Goal: Task Accomplishment & Management: Manage account settings

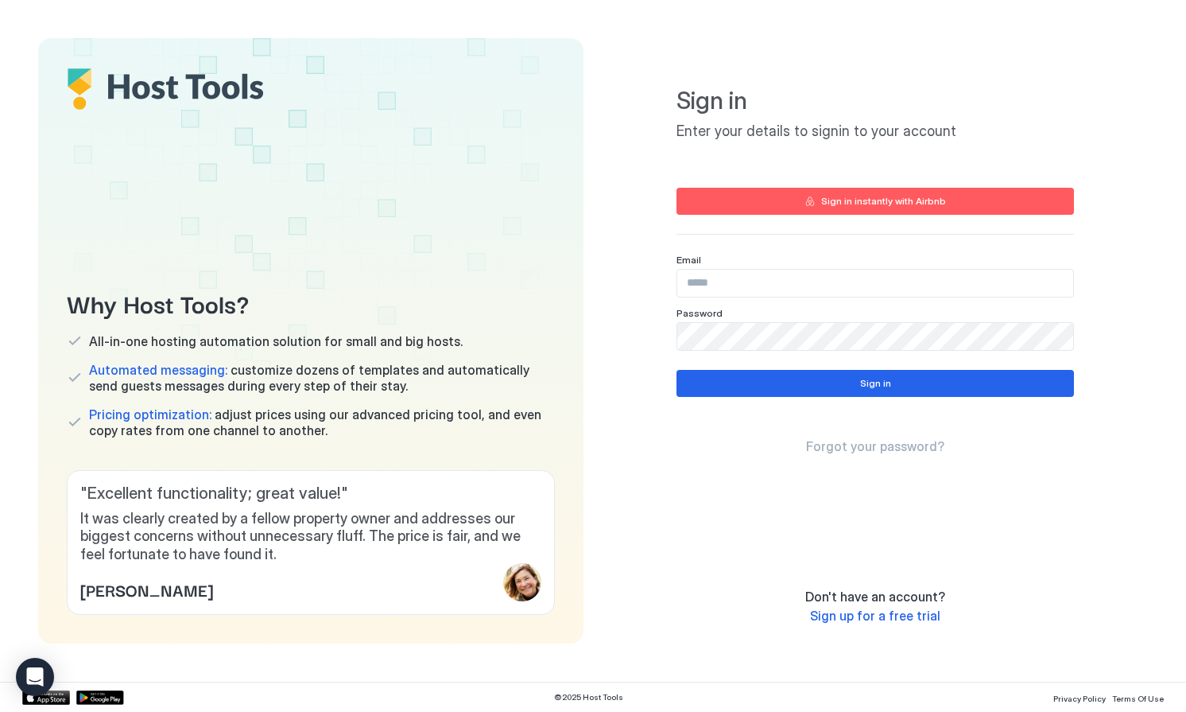
click at [725, 300] on div "Email Password" at bounding box center [876, 302] width 398 height 97
click at [727, 283] on input "Input Field" at bounding box center [875, 283] width 396 height 27
click at [0, 711] on com-1password-button at bounding box center [0, 712] width 0 height 0
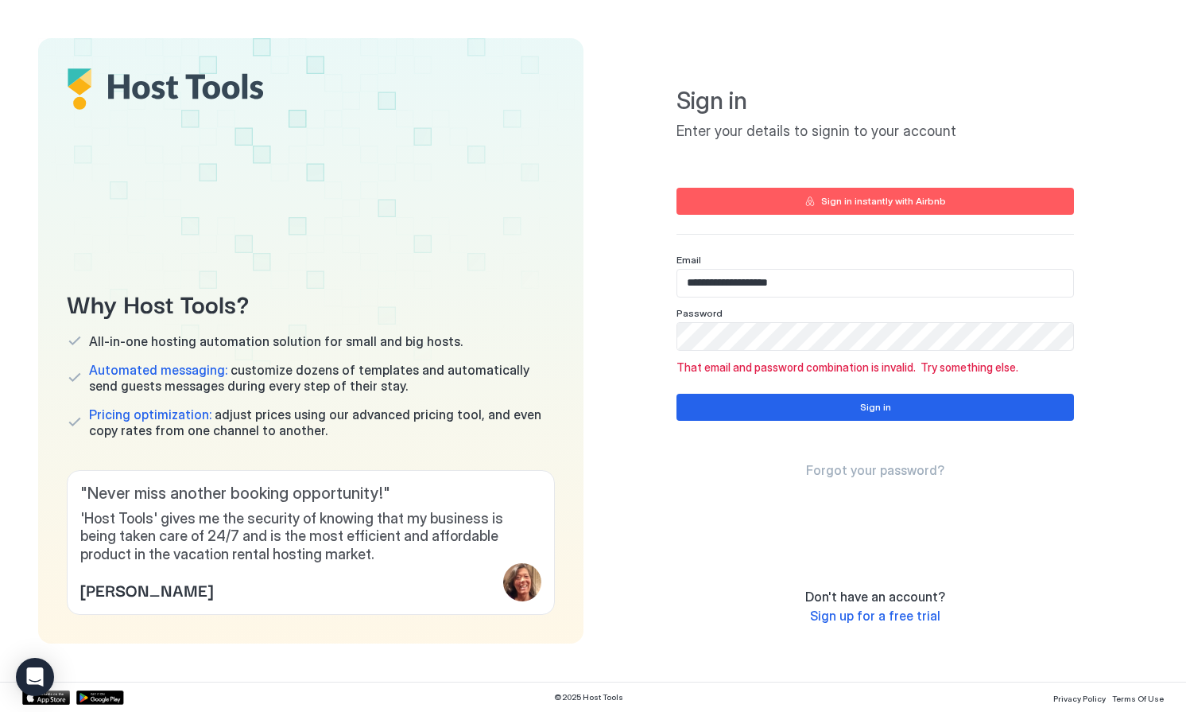
click at [843, 290] on input "**********" at bounding box center [875, 283] width 396 height 27
paste input "Input Field"
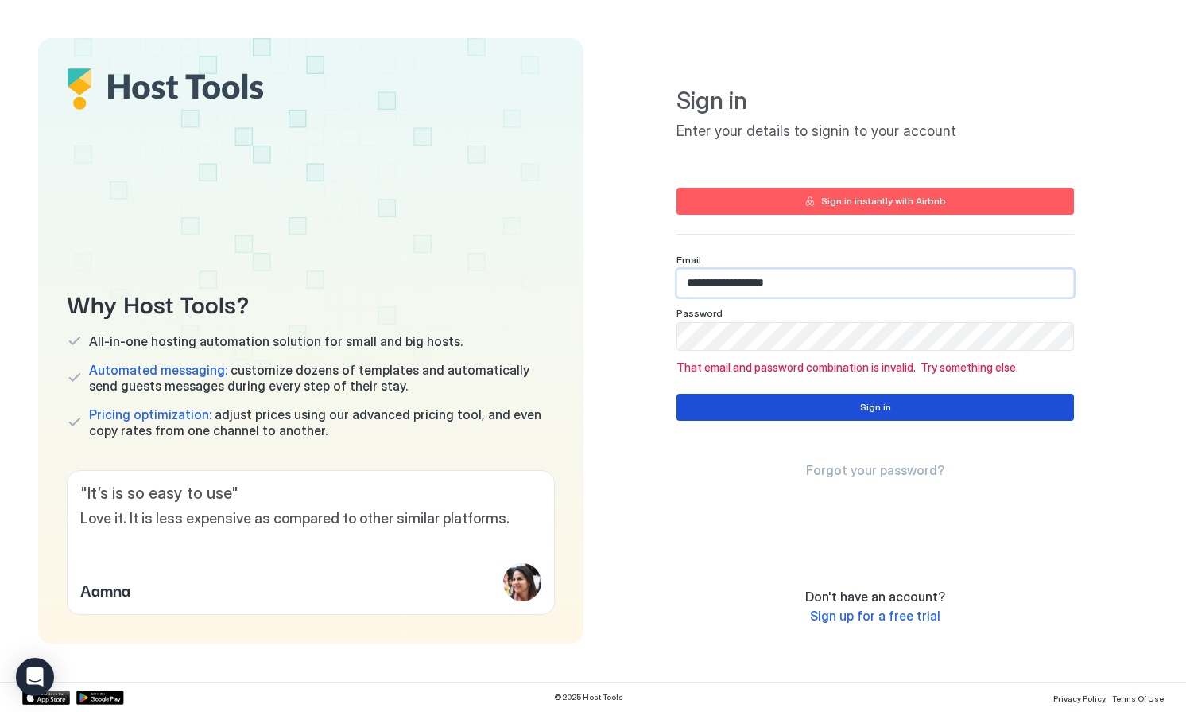
type input "**********"
click at [885, 407] on div "Sign in" at bounding box center [875, 407] width 31 height 14
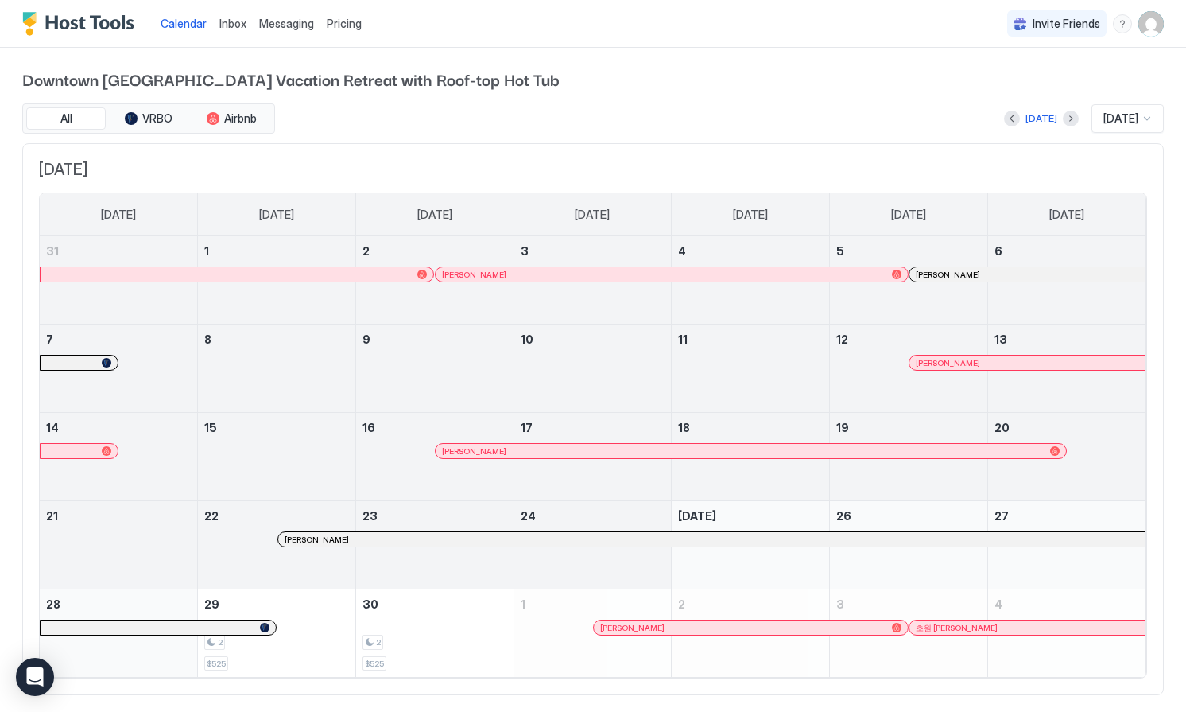
click at [1150, 31] on img "User profile" at bounding box center [1150, 23] width 25 height 25
click at [989, 90] on span "Settings" at bounding box center [1008, 89] width 43 height 14
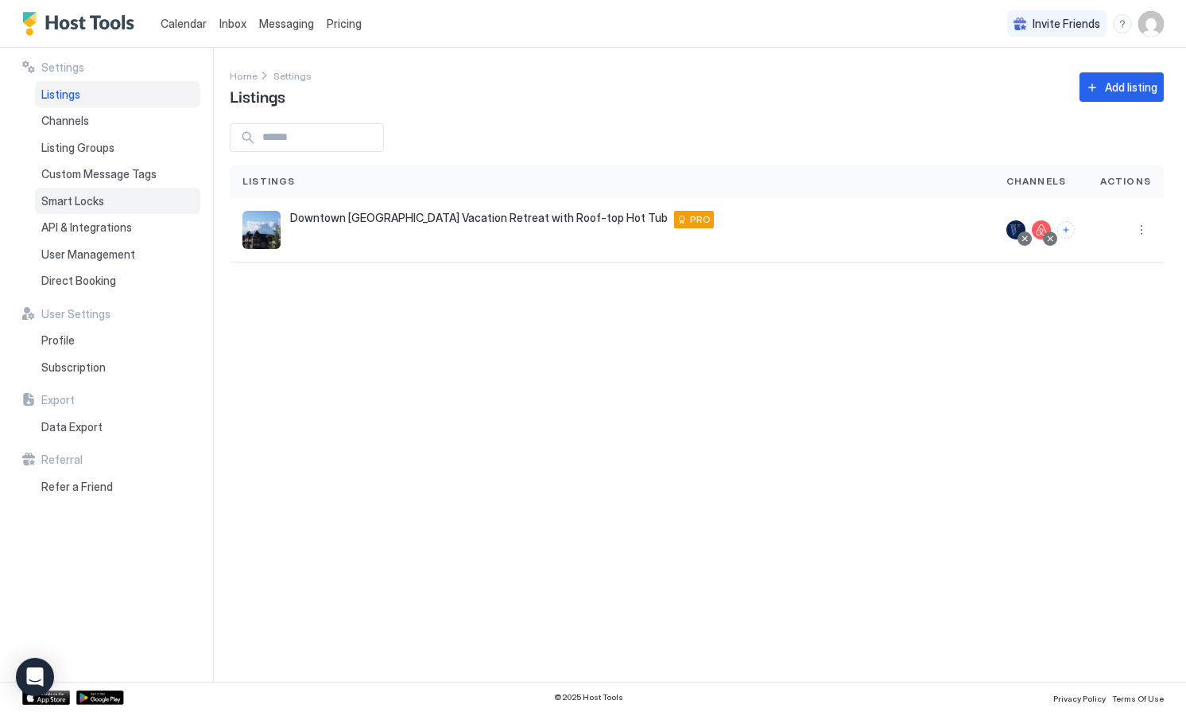
click at [88, 204] on span "Smart Locks" at bounding box center [72, 201] width 63 height 14
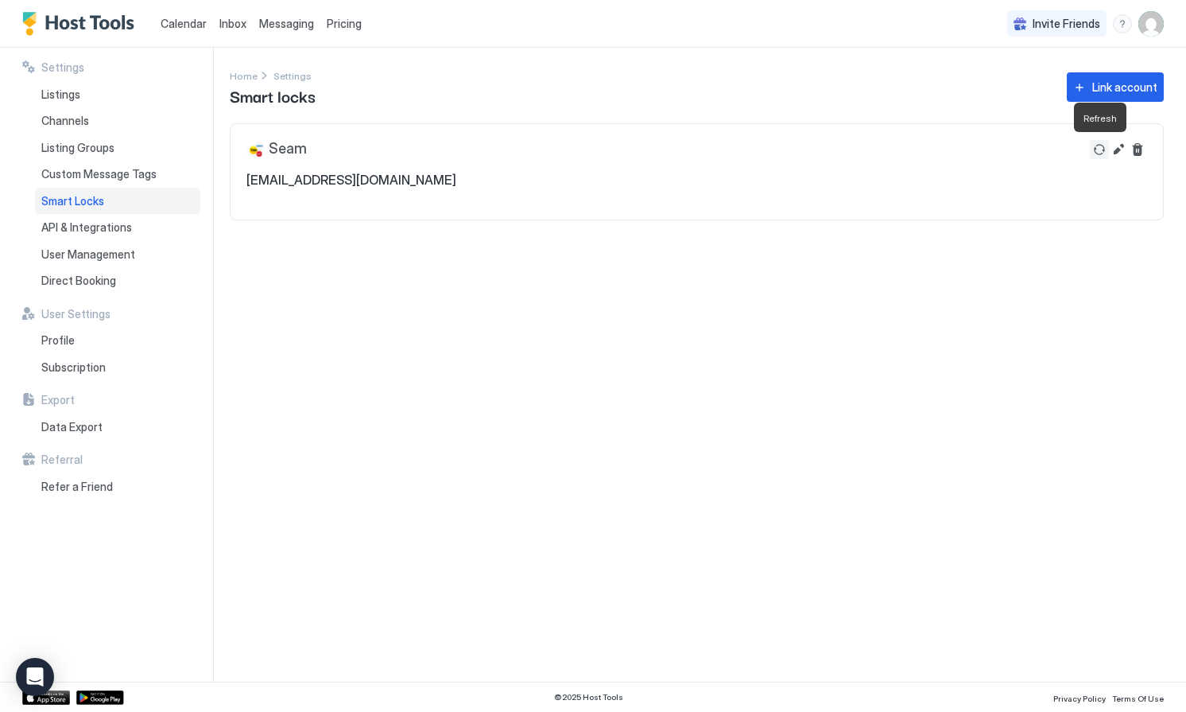
click at [1103, 145] on button "Refresh" at bounding box center [1099, 149] width 19 height 19
click at [1125, 146] on button "Edit" at bounding box center [1118, 149] width 19 height 19
